Goal: Transaction & Acquisition: Purchase product/service

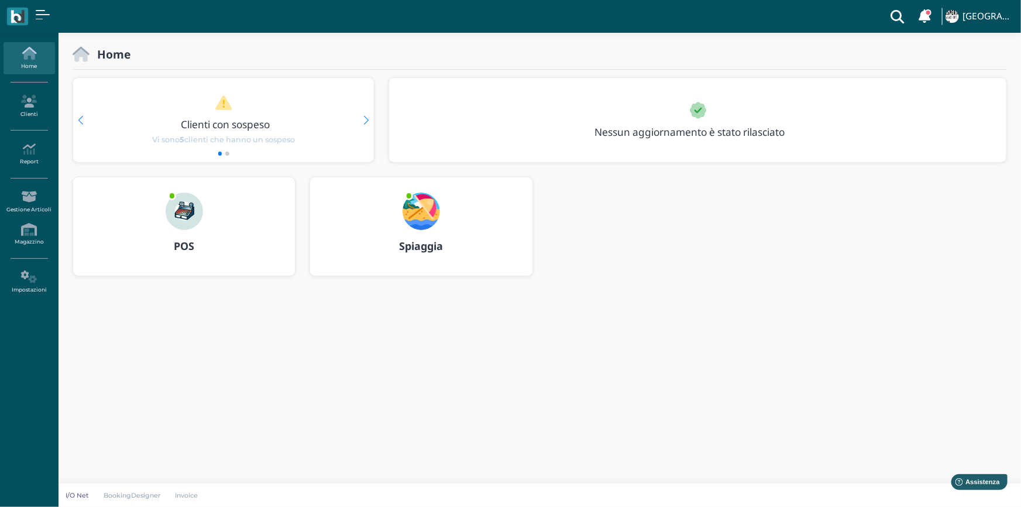
click at [188, 205] on img at bounding box center [184, 211] width 37 height 37
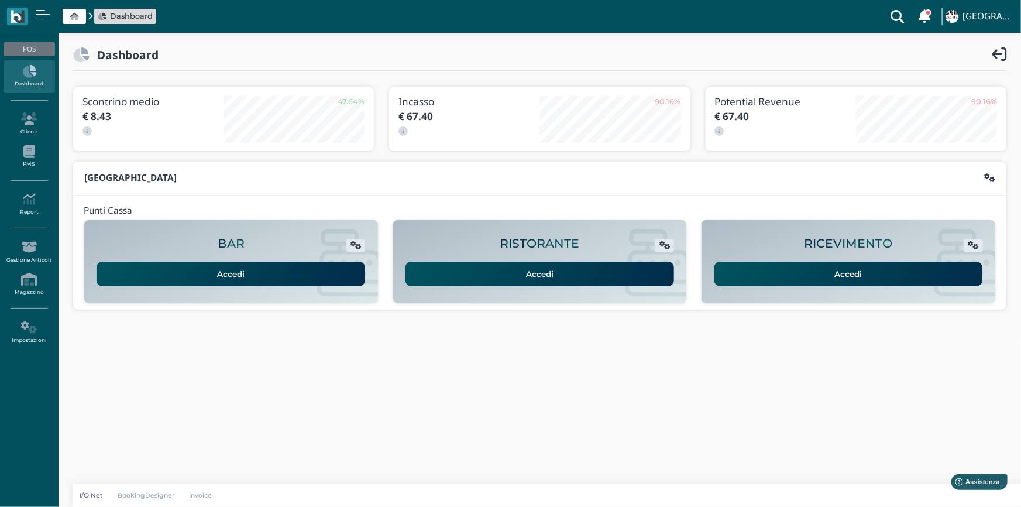
click at [831, 267] on link "Accedi" at bounding box center [848, 274] width 269 height 25
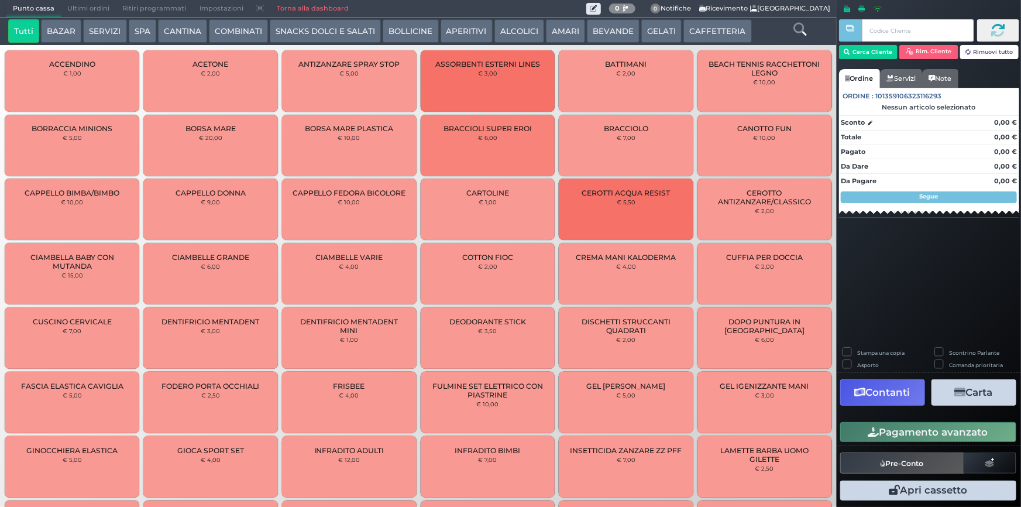
click at [702, 31] on button "CAFFETTERIA" at bounding box center [717, 30] width 68 height 23
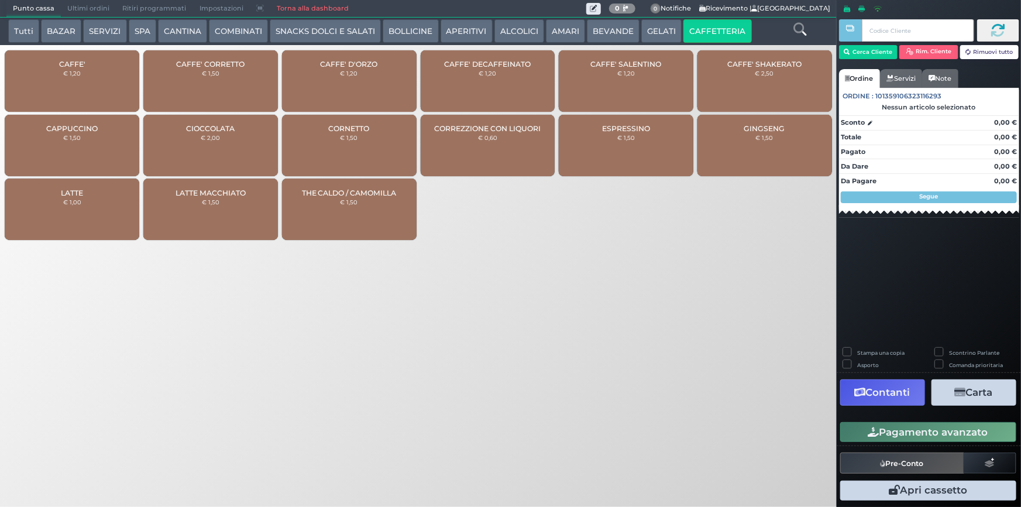
click at [47, 49] on div "CAFFE' € 1,20 CAFFE' CORRETTO € 1,50 CAFFE' D'ORZO € 1,20 CAFFE' DECAFFEINATO €…" at bounding box center [418, 146] width 837 height 198
drag, startPoint x: 88, startPoint y: 74, endPoint x: 92, endPoint y: 68, distance: 6.8
click at [89, 74] on div "CAFFE' € 1,20" at bounding box center [72, 80] width 135 height 61
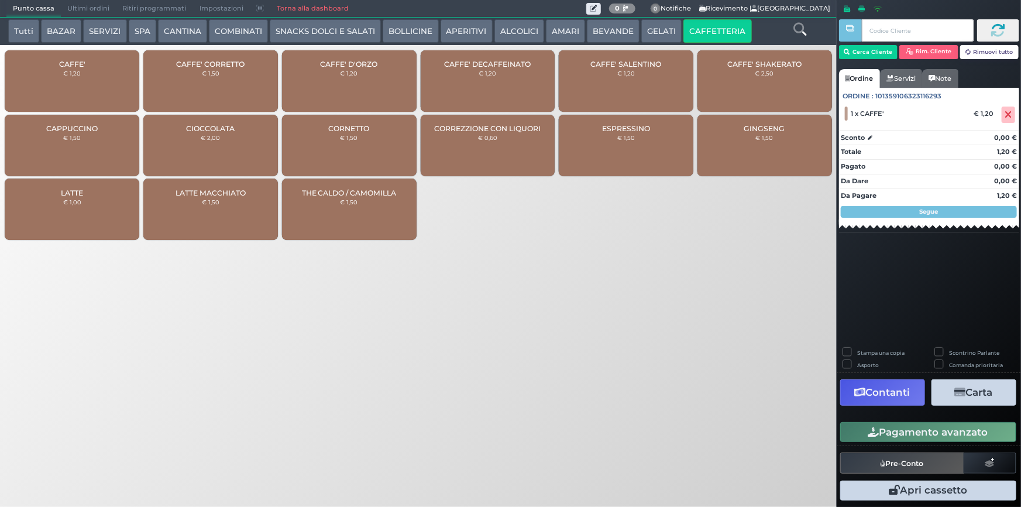
click at [879, 433] on button "Pagamento avanzato" at bounding box center [928, 432] width 176 height 20
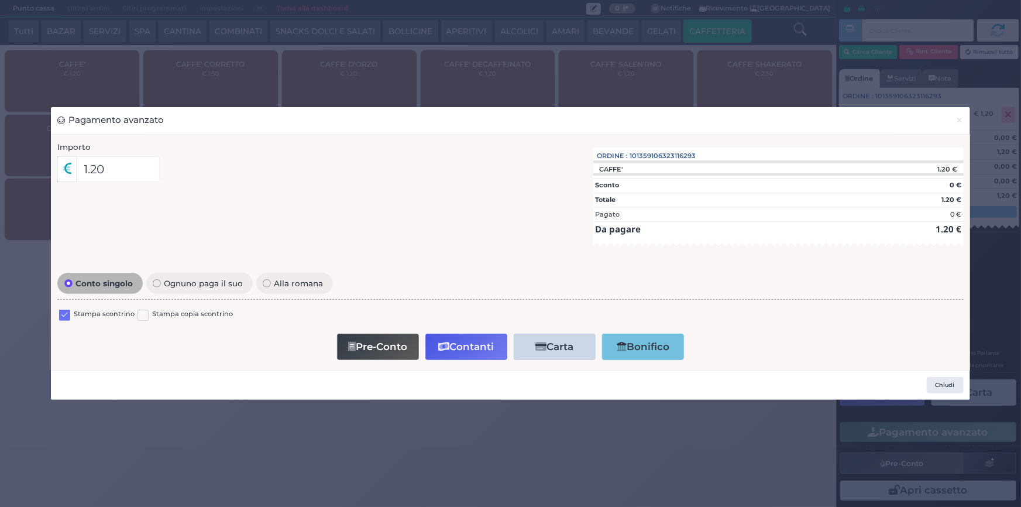
click at [70, 312] on label at bounding box center [64, 315] width 11 height 11
click at [0, 0] on input "checkbox" at bounding box center [0, 0] width 0 height 0
click at [483, 335] on button "Contanti" at bounding box center [466, 347] width 82 height 26
